Goal: Information Seeking & Learning: Understand process/instructions

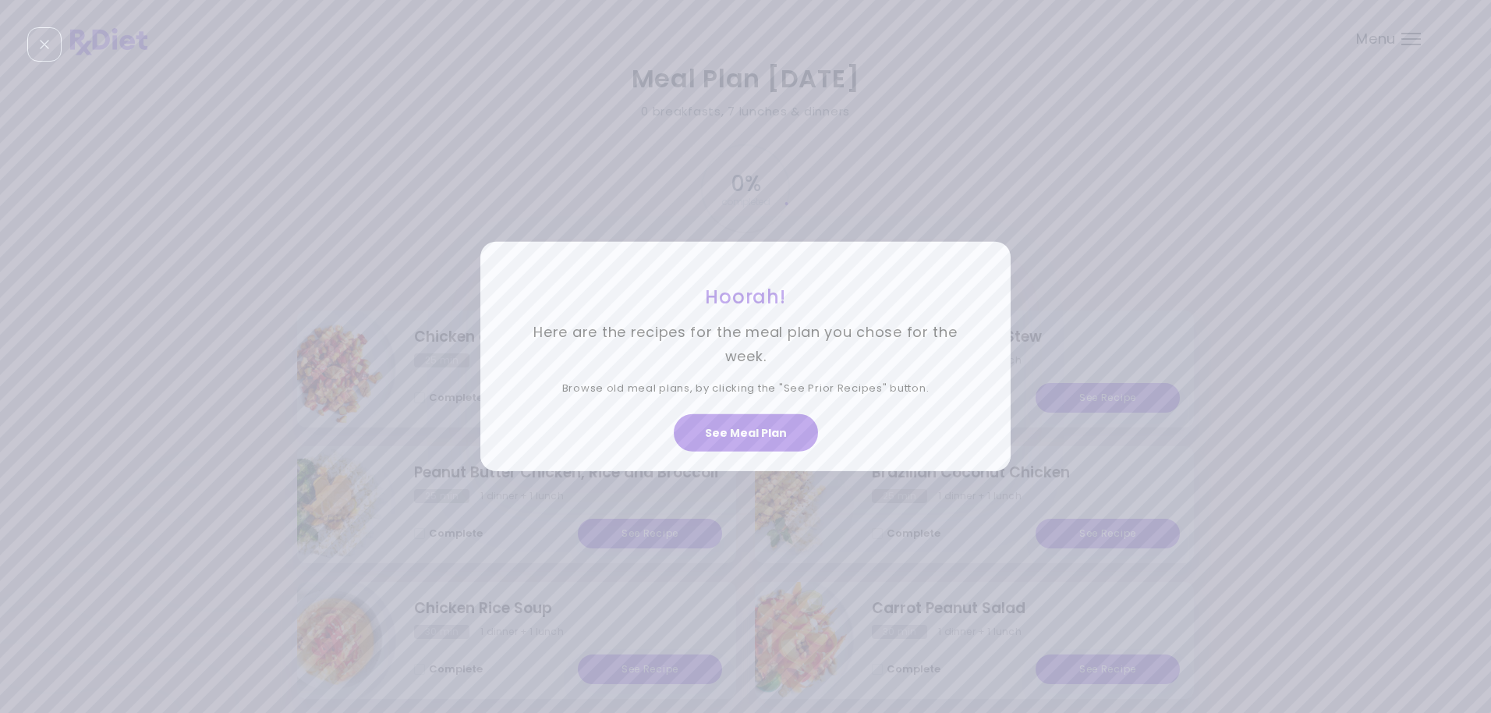
click at [1173, 281] on div "Hoorah! Here are the recipes for the meal plan you chose for the week. Browse o…" at bounding box center [745, 356] width 1491 height 713
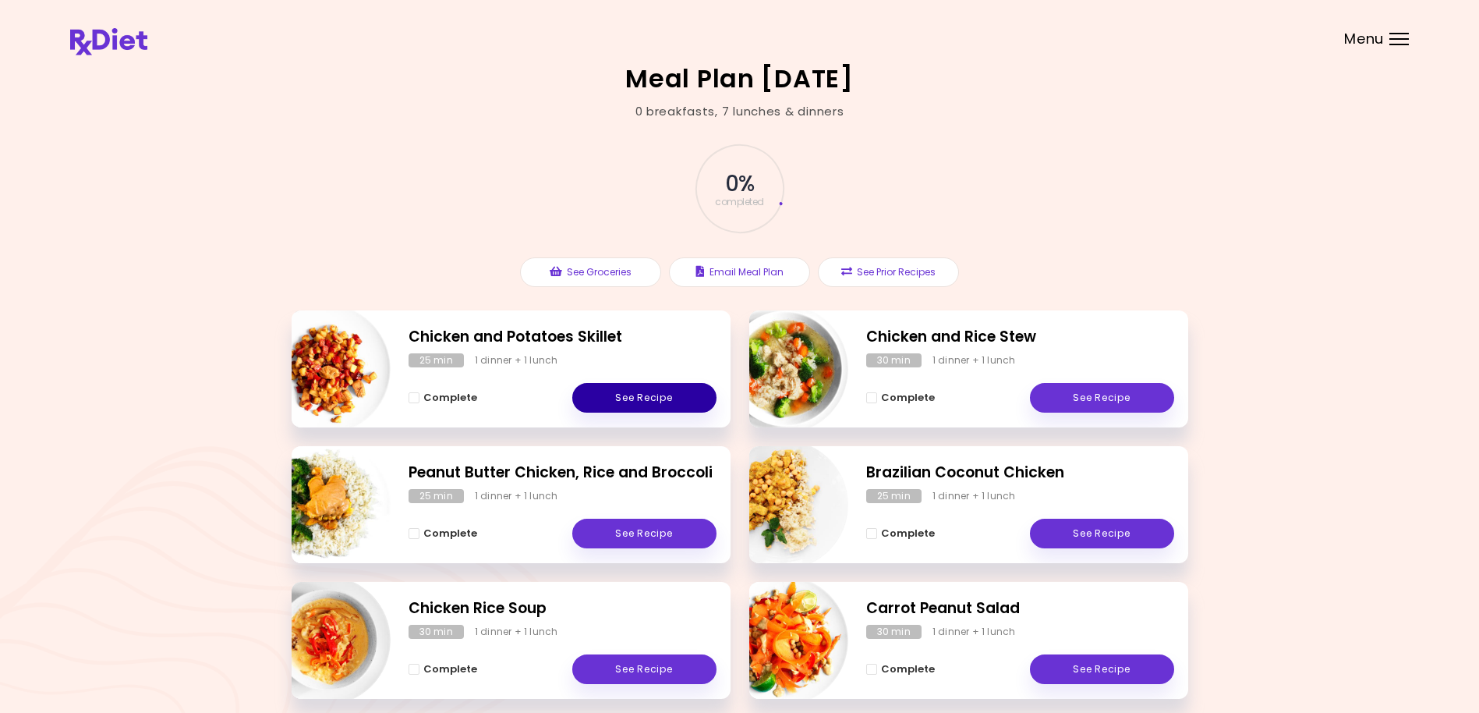
click at [683, 398] on link "See Recipe" at bounding box center [644, 398] width 144 height 30
click at [653, 533] on link "See Recipe" at bounding box center [644, 534] width 144 height 30
click at [671, 664] on link "See Recipe" at bounding box center [644, 669] width 144 height 30
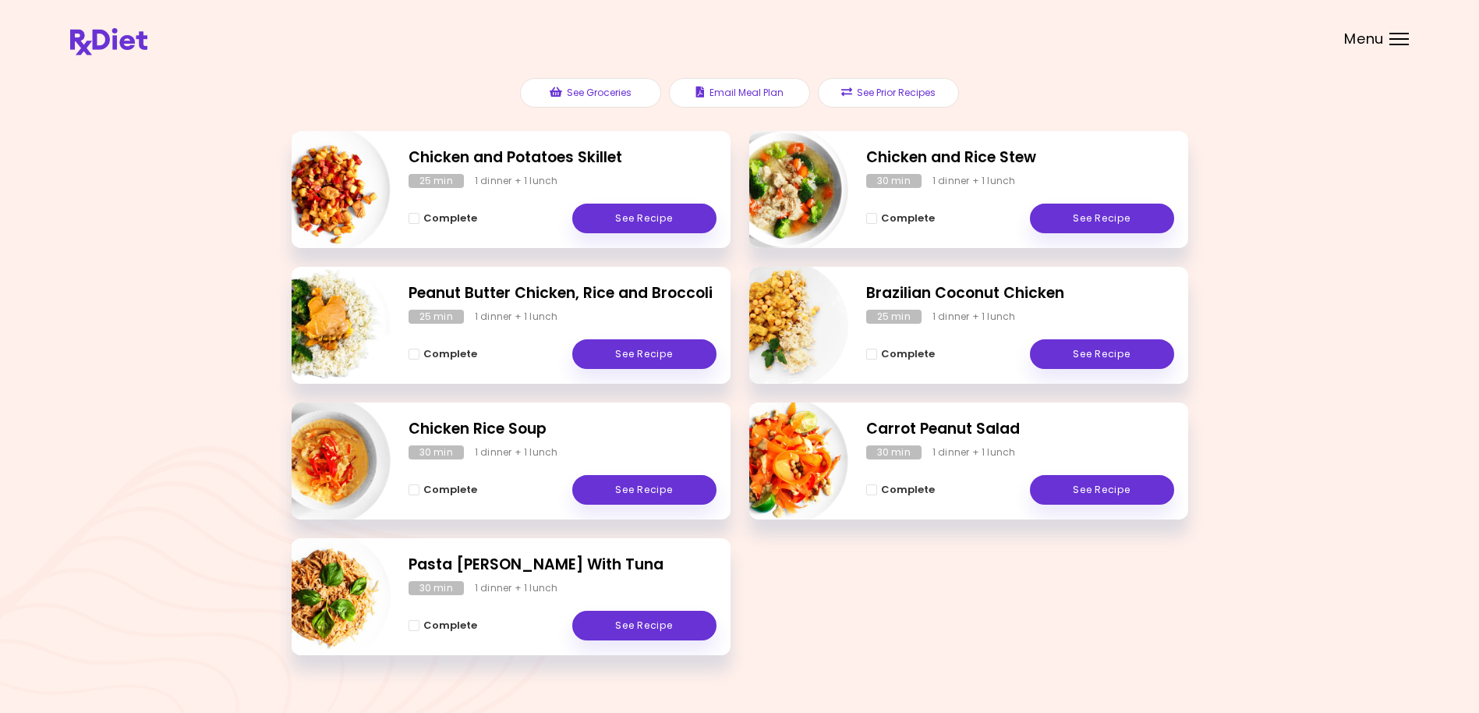
scroll to position [207, 0]
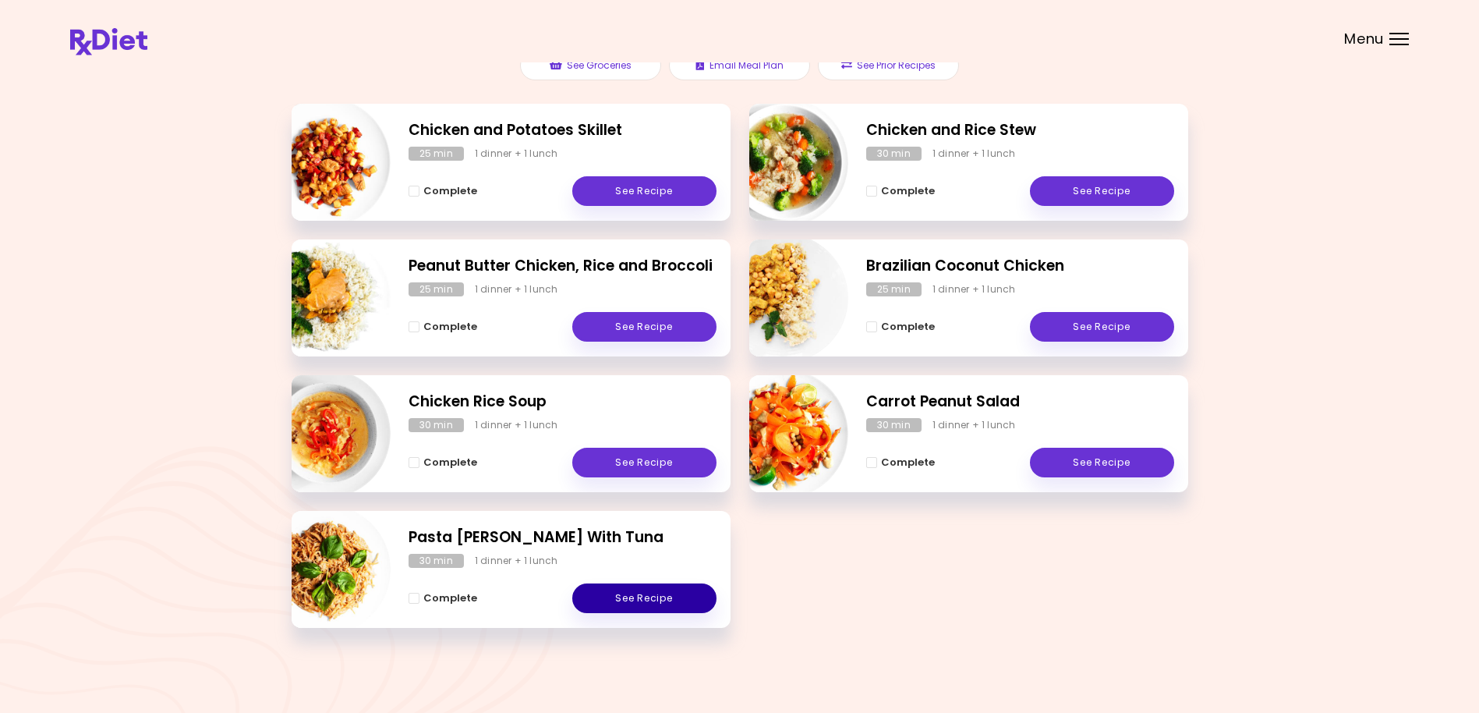
click at [643, 598] on link "See Recipe" at bounding box center [644, 598] width 144 height 30
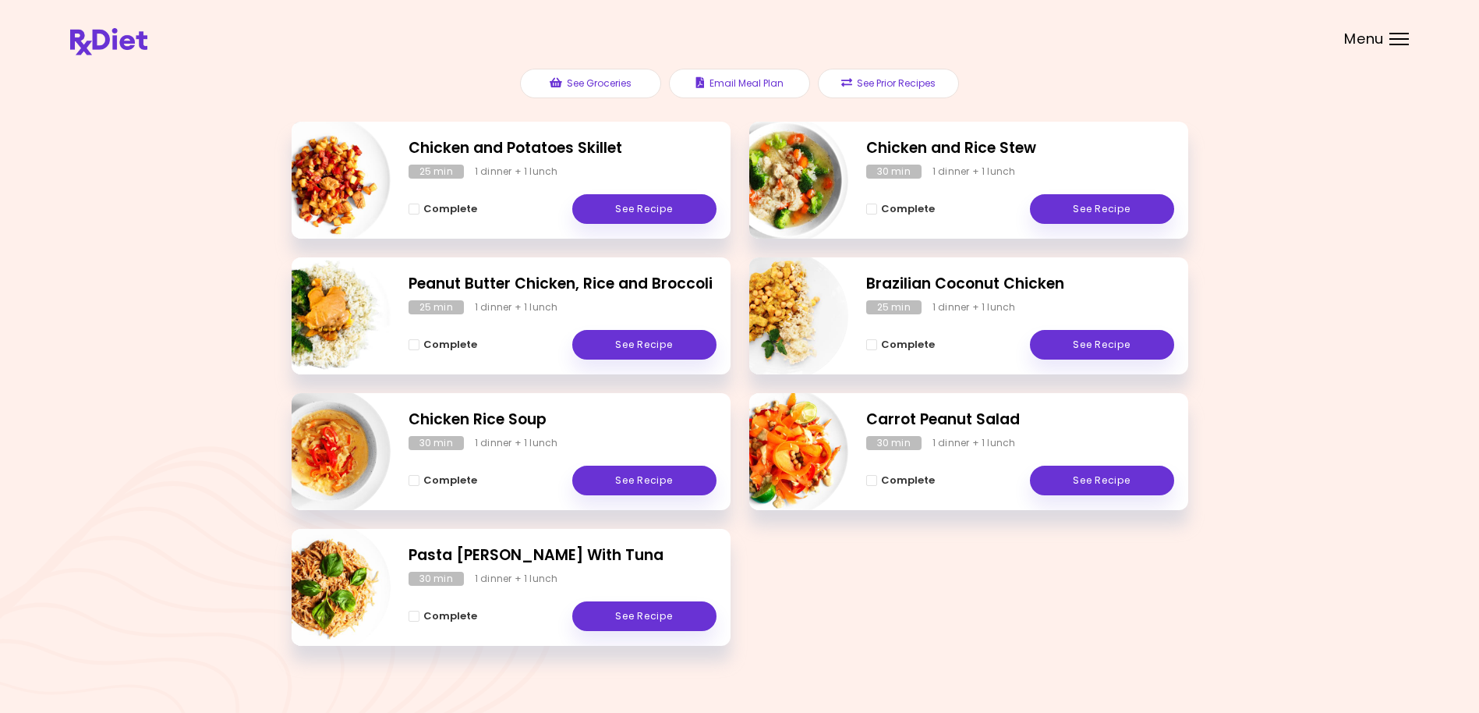
scroll to position [207, 0]
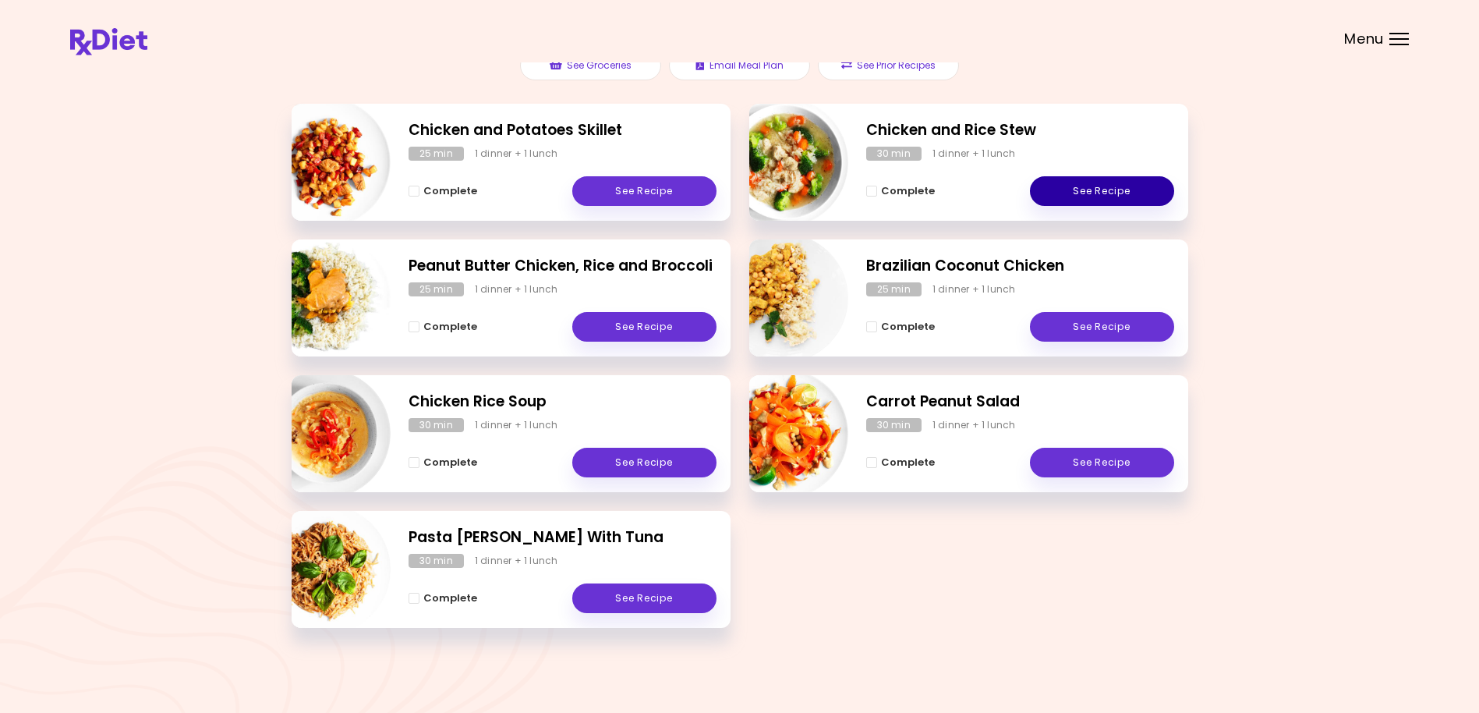
click at [1145, 186] on link "See Recipe" at bounding box center [1102, 191] width 144 height 30
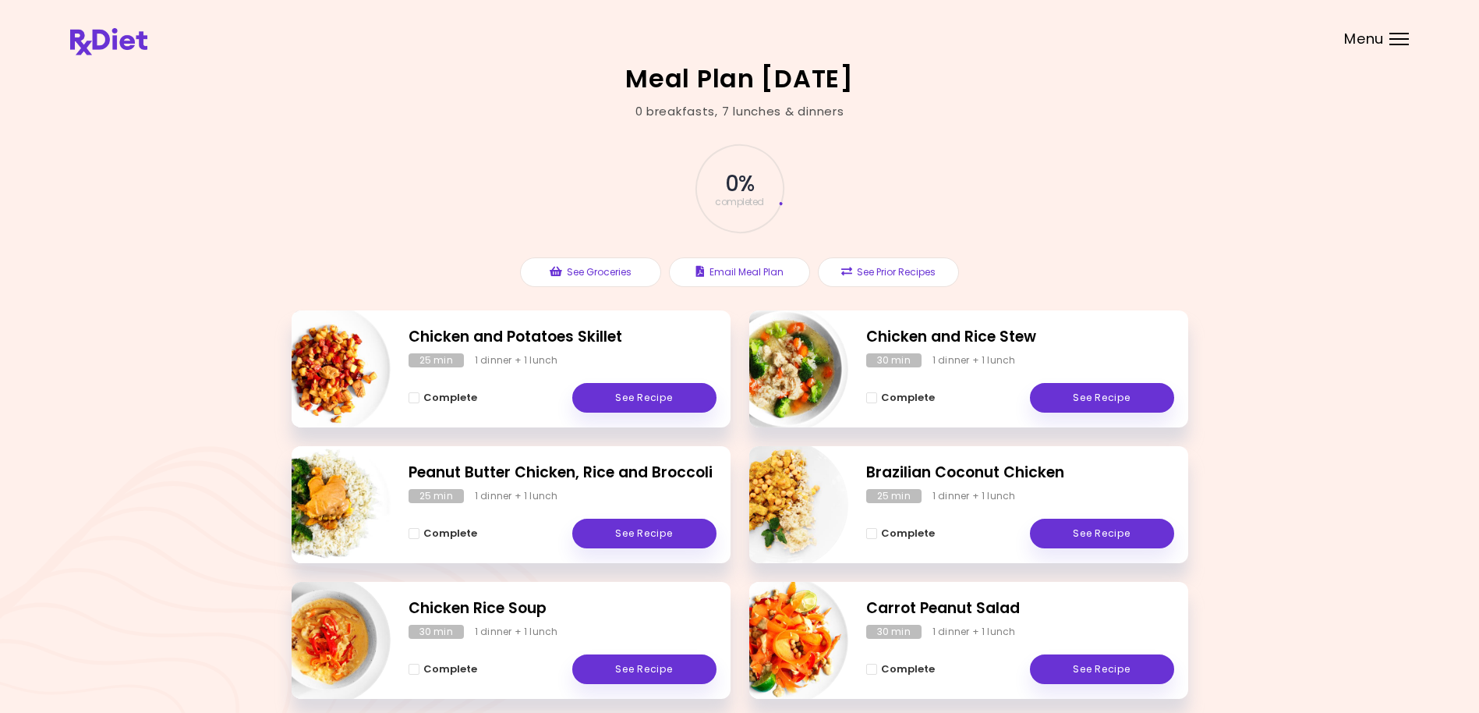
scroll to position [207, 0]
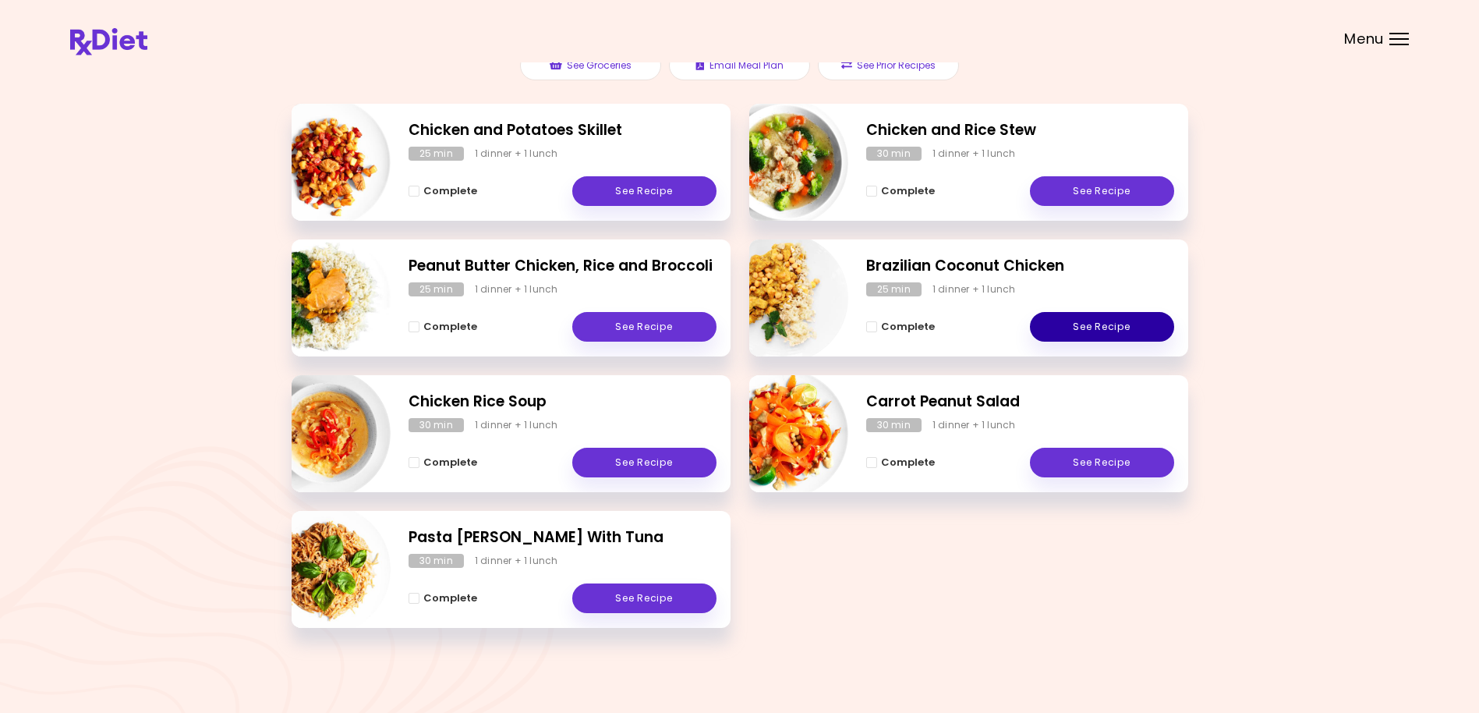
click at [1096, 328] on link "See Recipe" at bounding box center [1102, 327] width 144 height 30
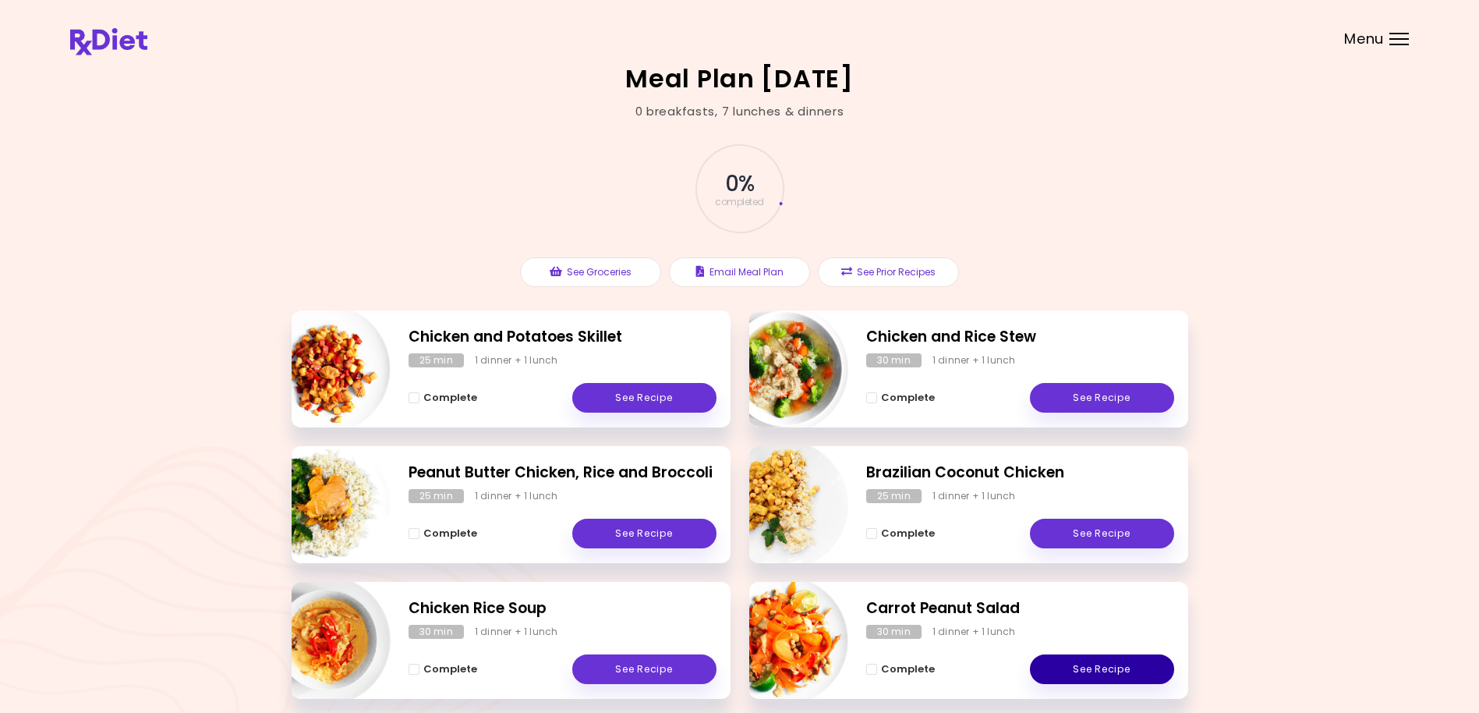
click at [1111, 668] on link "See Recipe" at bounding box center [1102, 669] width 144 height 30
